Goal: Task Accomplishment & Management: Use online tool/utility

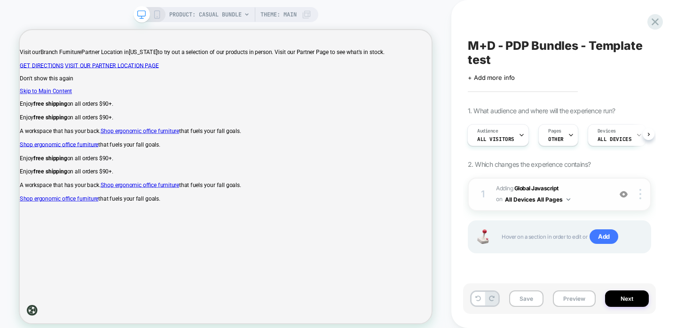
scroll to position [0, 1]
click at [556, 187] on b "Global Javascript" at bounding box center [537, 188] width 44 height 7
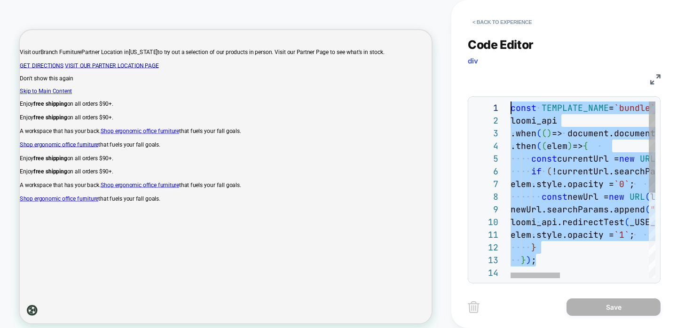
scroll to position [0, 0]
drag, startPoint x: 540, startPoint y: 257, endPoint x: 490, endPoint y: 97, distance: 167.6
click at [659, 74] on img at bounding box center [656, 79] width 10 height 10
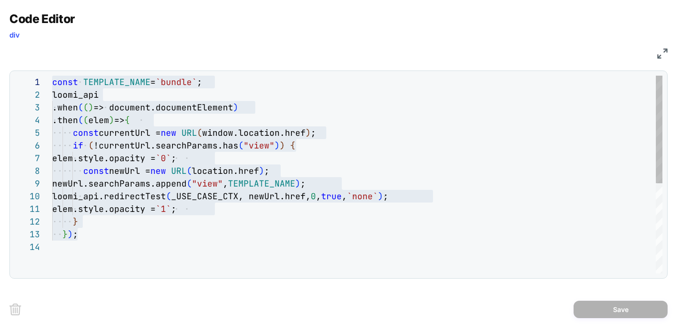
type textarea "**********"
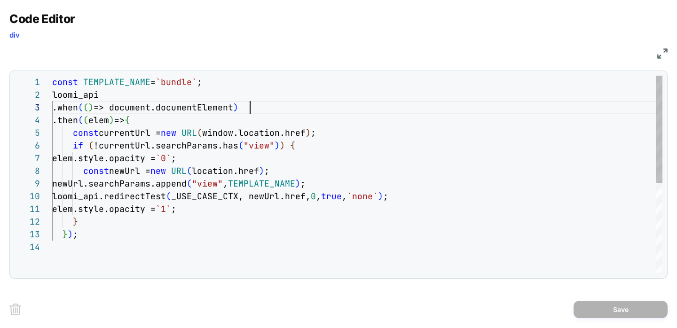
click at [441, 112] on div "loomi_api .when ( ( ) => document.documentElement ) .then ( ( elem ) => { const…" at bounding box center [357, 257] width 611 height 363
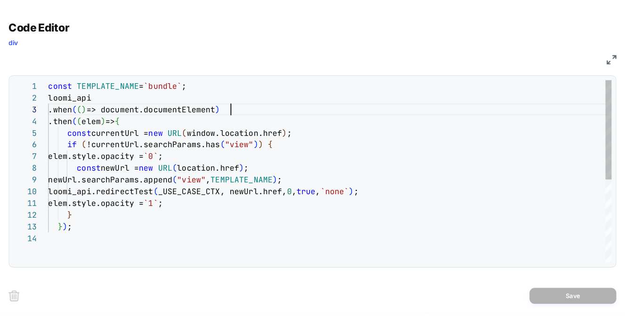
scroll to position [25, 198]
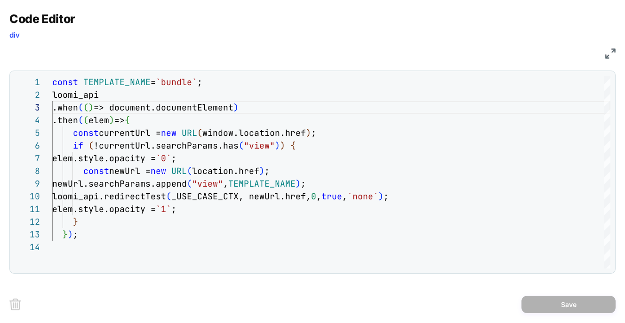
click at [608, 53] on img at bounding box center [610, 53] width 10 height 10
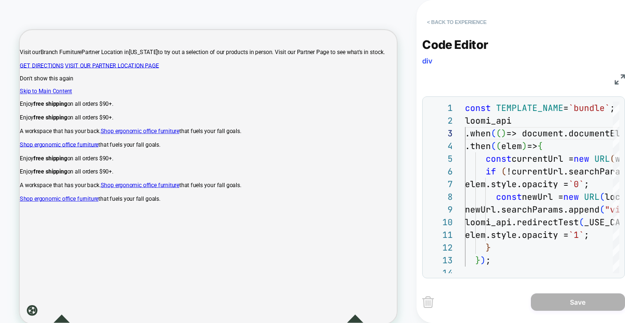
click at [462, 22] on button "< Back to experience" at bounding box center [456, 22] width 69 height 15
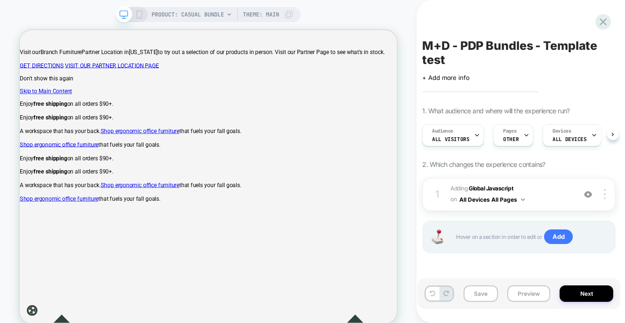
scroll to position [0, 0]
click at [600, 24] on icon at bounding box center [603, 22] width 13 height 13
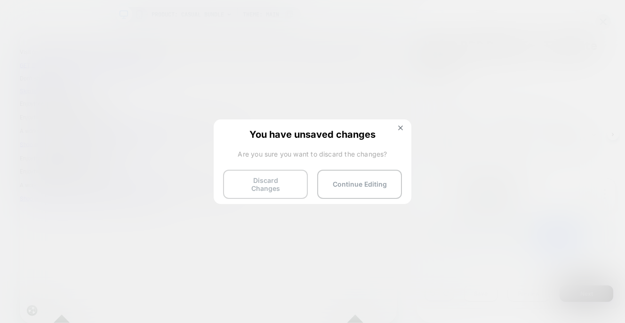
click at [232, 180] on button "Discard Changes" at bounding box center [265, 184] width 85 height 29
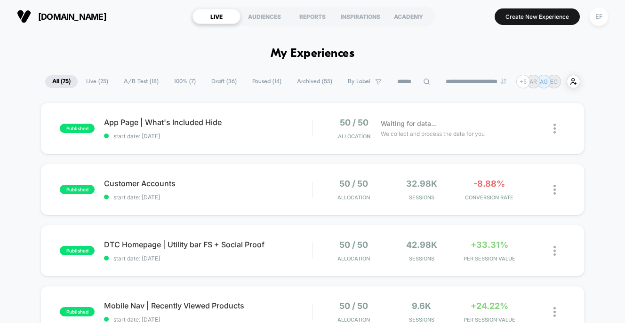
click at [208, 81] on span "Draft ( 36 )" at bounding box center [224, 81] width 40 height 13
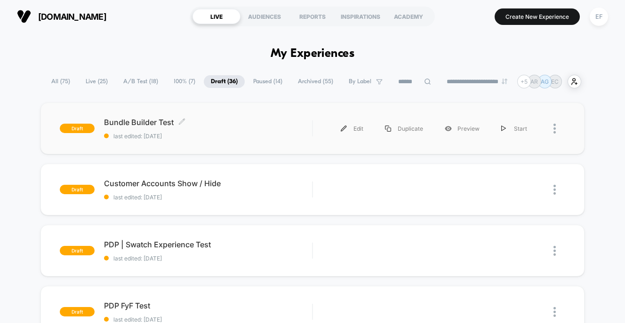
click at [198, 119] on span "Bundle Builder Test Click to edit experience details" at bounding box center [208, 122] width 208 height 9
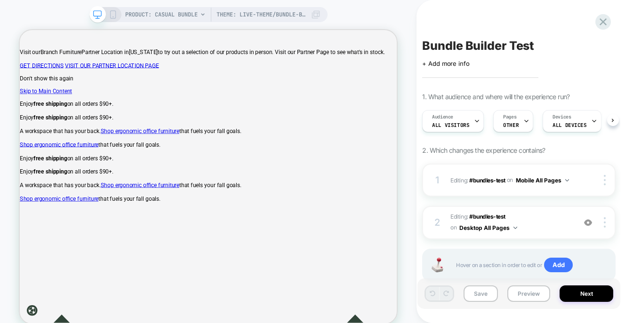
scroll to position [0, 0]
click at [538, 214] on span "Editing : #bundles-test #bundles-test on Desktop All Pages" at bounding box center [510, 223] width 120 height 22
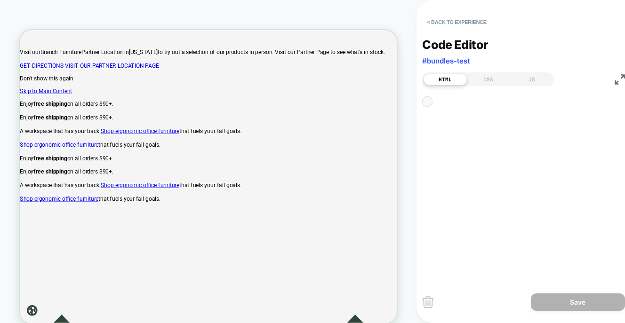
scroll to position [89, 0]
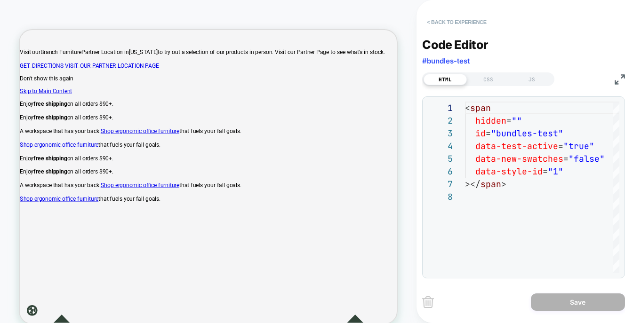
click at [460, 21] on button "< Back to experience" at bounding box center [456, 22] width 69 height 15
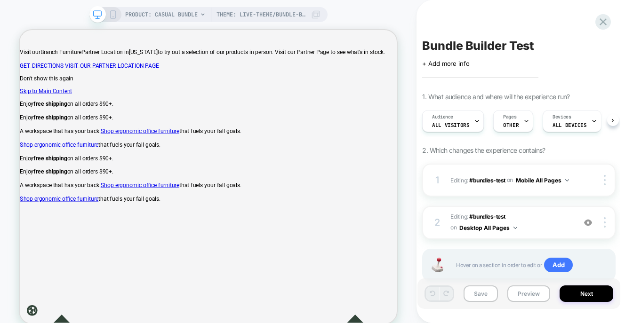
scroll to position [0, 0]
click at [555, 167] on div "1 Editing : #bundles-test #bundles-test on Mobile All Pages Copy CSS Selector R…" at bounding box center [518, 180] width 193 height 33
click at [582, 179] on div at bounding box center [596, 180] width 35 height 10
click at [478, 180] on span "#bundles-test" at bounding box center [487, 179] width 36 height 7
click at [606, 176] on div at bounding box center [606, 180] width 18 height 10
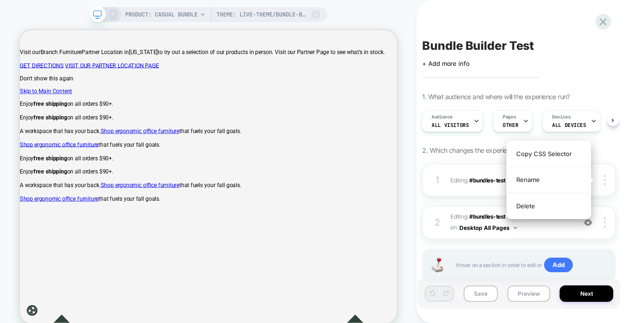
click at [612, 141] on div "1. What audience and where will the experience run? Audience All Visitors Pages…" at bounding box center [518, 199] width 193 height 213
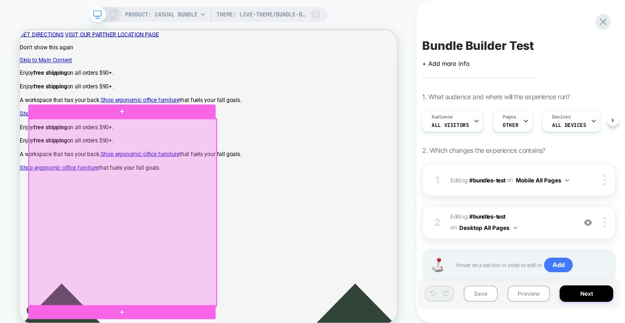
scroll to position [35, 0]
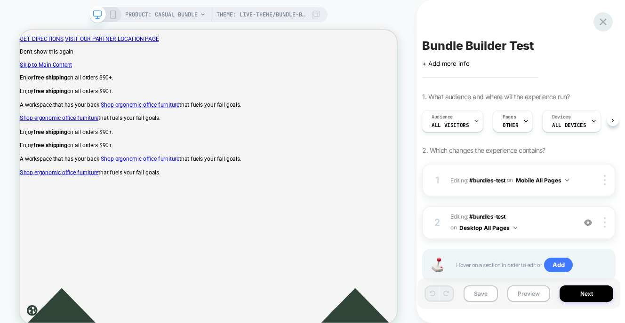
click at [597, 23] on icon at bounding box center [603, 22] width 13 height 13
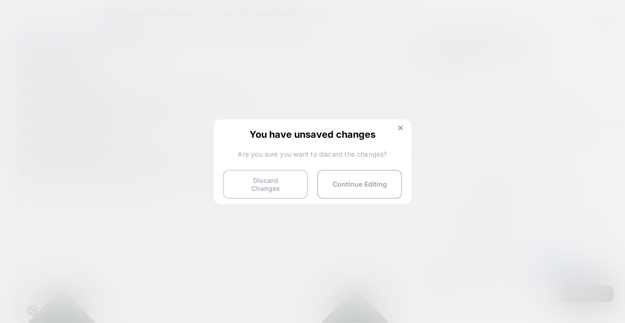
click at [287, 179] on button "Discard Changes" at bounding box center [265, 184] width 85 height 29
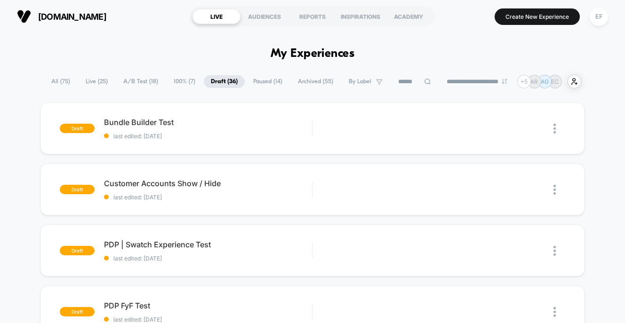
click at [147, 78] on span "A/B Test ( 18 )" at bounding box center [140, 81] width 49 height 13
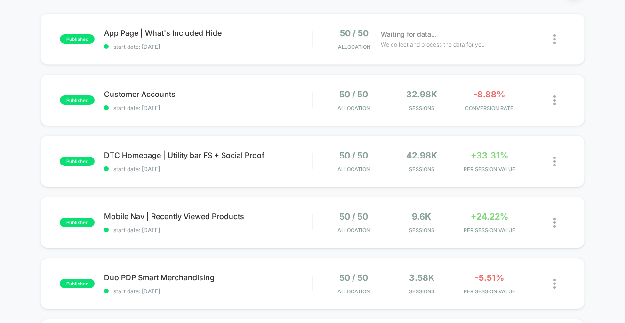
scroll to position [142, 0]
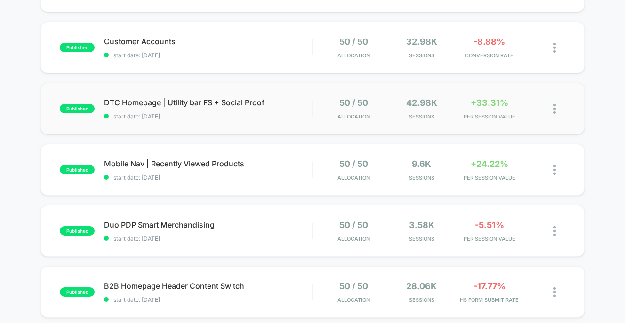
click at [263, 129] on div "published DTC Homepage | Utility bar FS + Social Proof start date: [DATE] 50 / …" at bounding box center [311, 109] width 543 height 52
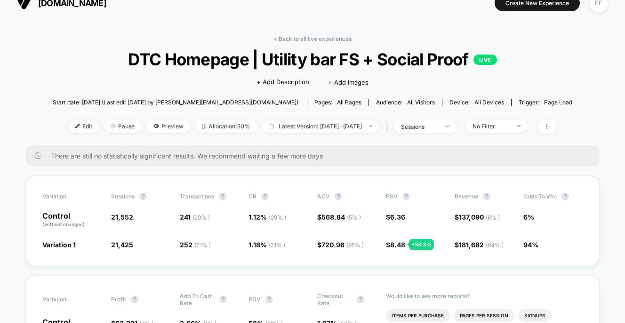
scroll to position [16, 0]
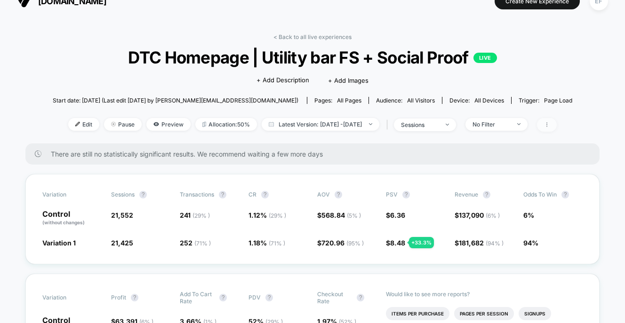
click at [547, 124] on icon at bounding box center [546, 124] width 1 height 5
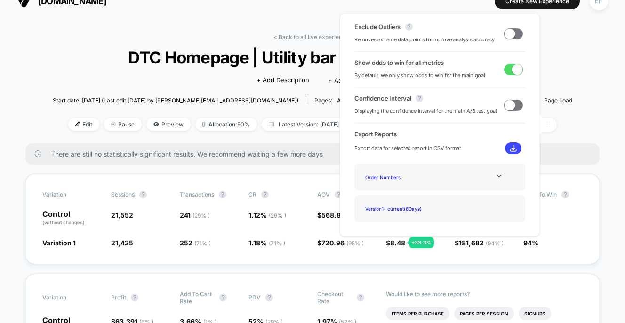
click at [510, 36] on span at bounding box center [509, 33] width 10 height 10
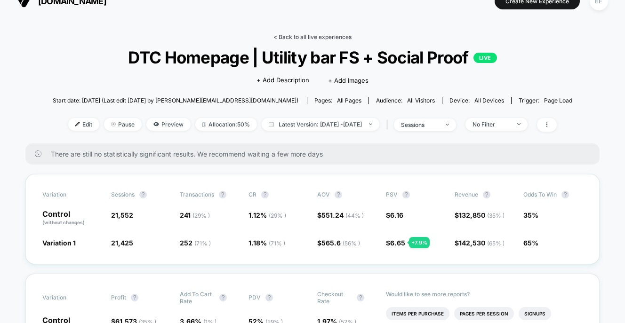
click at [336, 36] on link "< Back to all live experiences" at bounding box center [312, 36] width 78 height 7
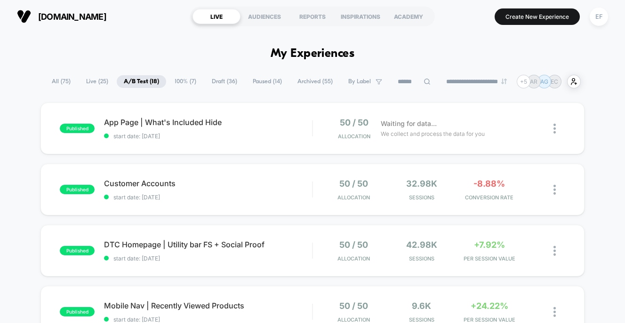
click at [219, 82] on span "Draft ( 36 )" at bounding box center [225, 81] width 40 height 13
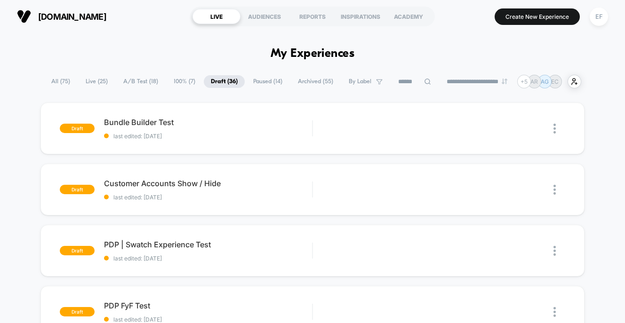
click at [181, 81] on span "100% ( 7 )" at bounding box center [185, 81] width 36 height 13
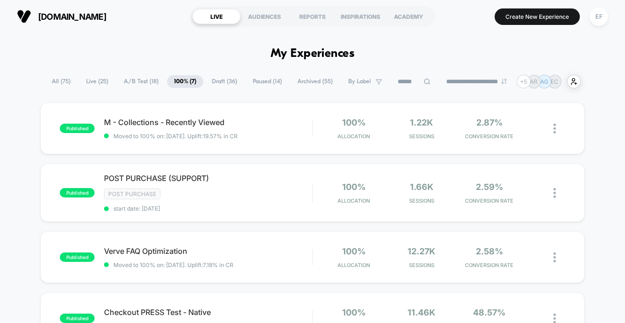
click at [256, 82] on span "Paused ( 14 )" at bounding box center [267, 81] width 43 height 13
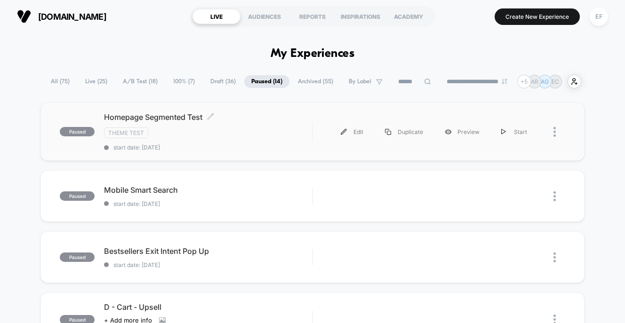
click at [245, 134] on div "Theme Test" at bounding box center [208, 132] width 208 height 11
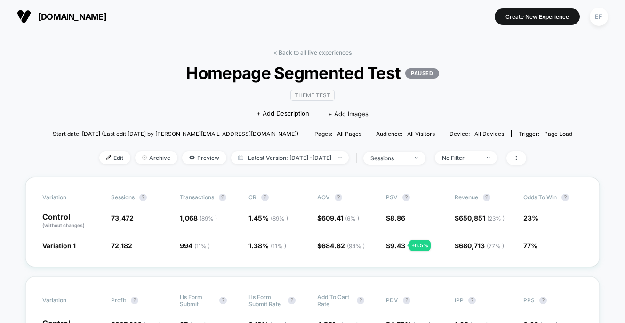
click at [299, 52] on link "< Back to all live experiences" at bounding box center [312, 52] width 78 height 7
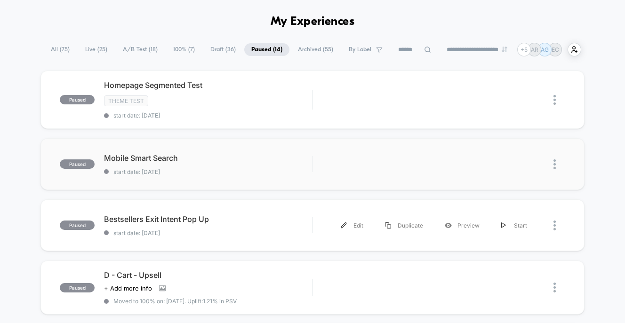
scroll to position [26, 0]
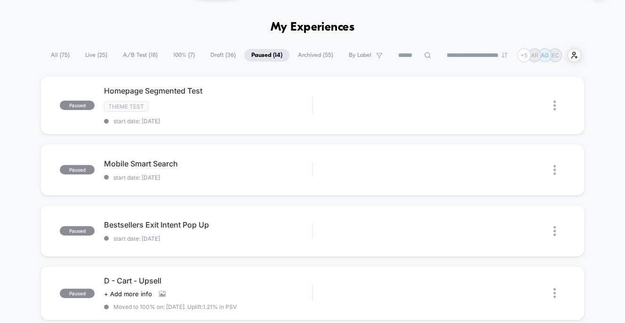
click at [169, 58] on span "100% ( 7 )" at bounding box center [184, 55] width 36 height 13
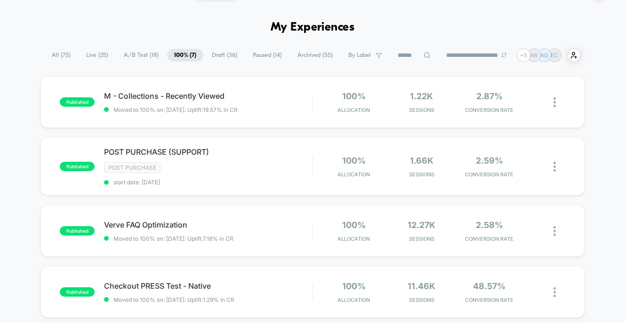
click at [135, 55] on span "A/B Test ( 18 )" at bounding box center [141, 55] width 49 height 13
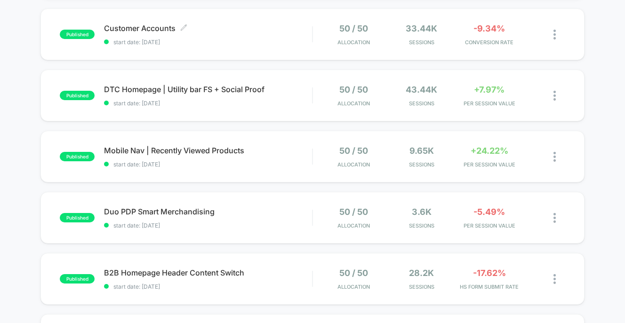
scroll to position [0, 0]
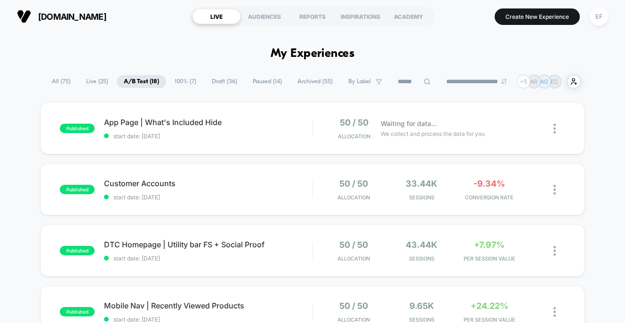
click at [210, 81] on span "Draft ( 36 )" at bounding box center [225, 81] width 40 height 13
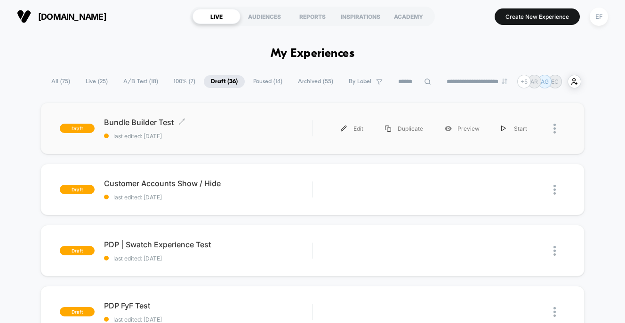
click at [208, 120] on span "Bundle Builder Test Click to edit experience details" at bounding box center [208, 122] width 208 height 9
